Goal: Task Accomplishment & Management: Use online tool/utility

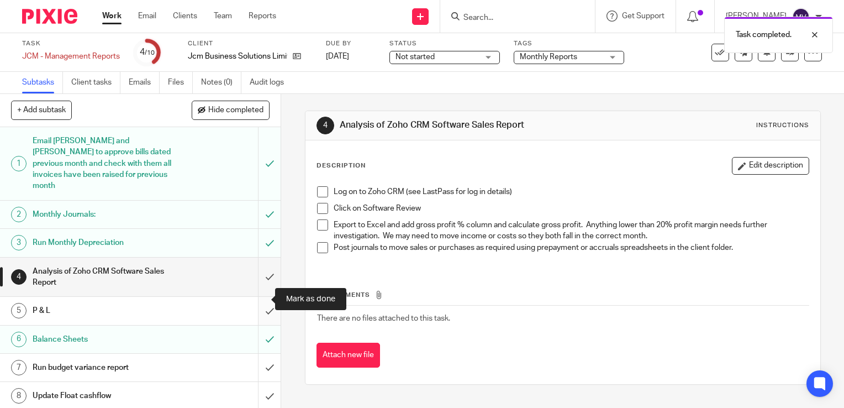
click at [256, 297] on input "submit" at bounding box center [140, 311] width 281 height 28
click at [431, 50] on div "Task completed." at bounding box center [627, 32] width 411 height 42
click at [438, 59] on span "Not started" at bounding box center [437, 57] width 83 height 12
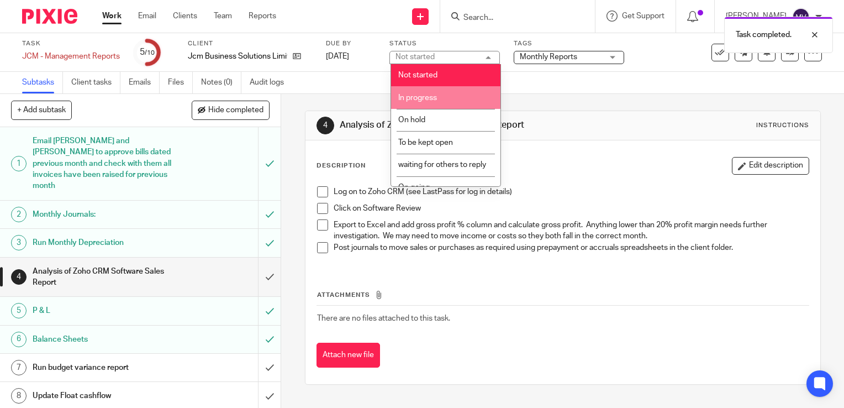
click at [442, 101] on li "In progress" at bounding box center [445, 97] width 109 height 23
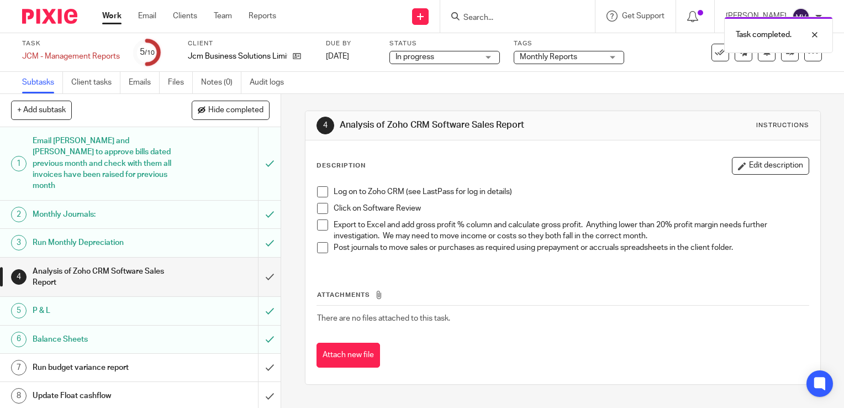
click at [570, 58] on span "Monthly Reports" at bounding box center [548, 57] width 57 height 8
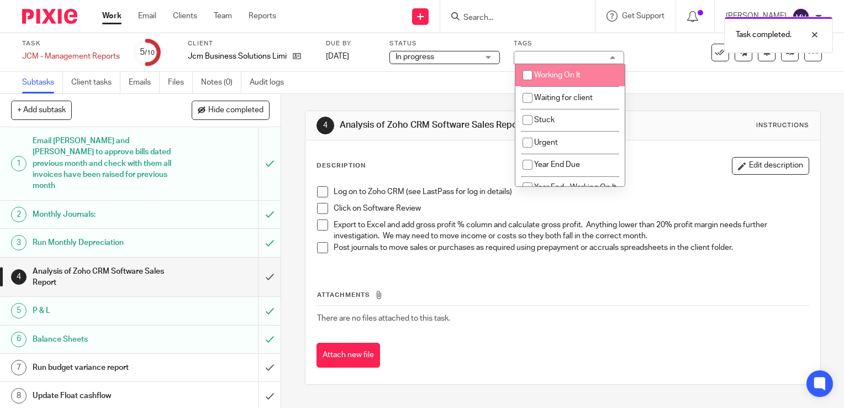
click at [574, 76] on span "Working On It" at bounding box center [557, 75] width 46 height 8
checkbox input "true"
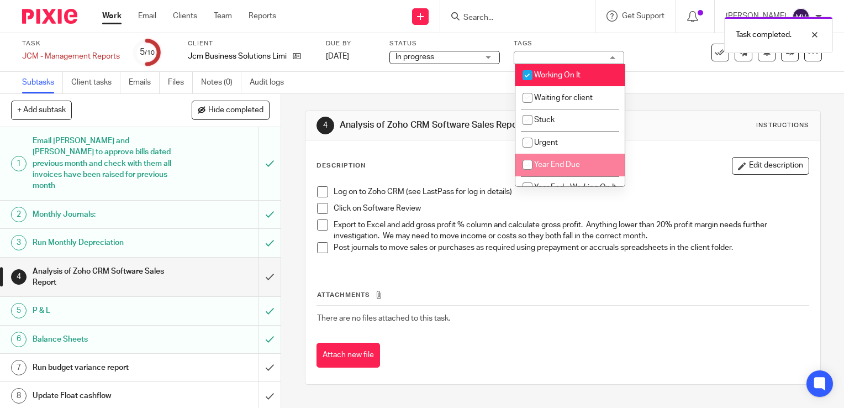
click at [443, 156] on div "Description Edit description Log on to Zoho CRM (see LastPass for log in detail…" at bounding box center [562, 262] width 515 height 244
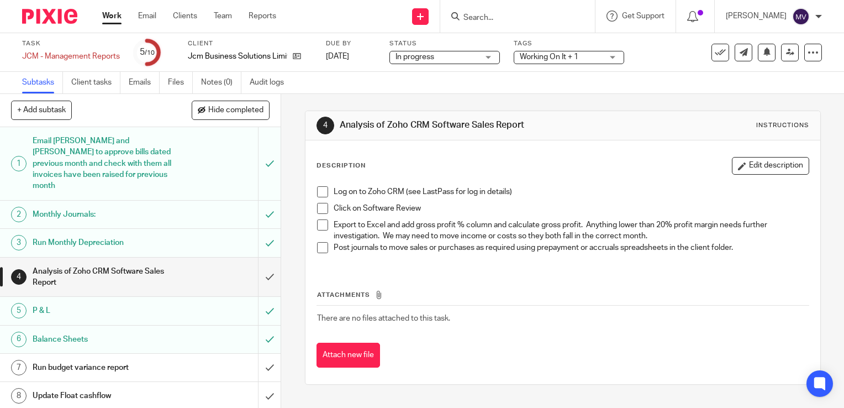
click at [117, 18] on link "Work" at bounding box center [111, 15] width 19 height 11
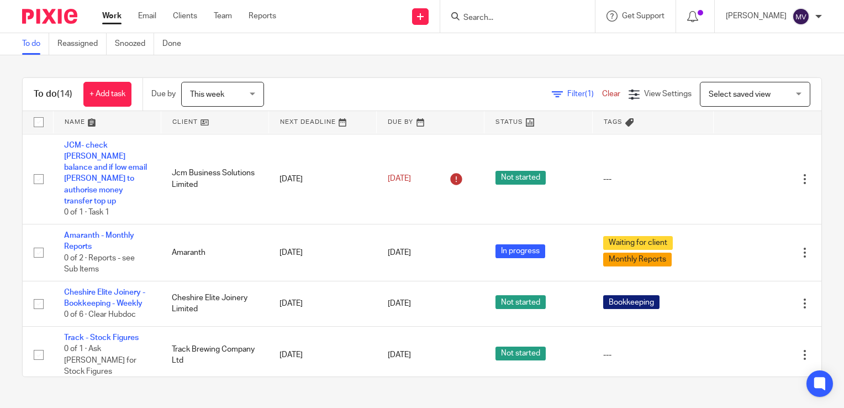
scroll to position [276, 0]
